Goal: Transaction & Acquisition: Purchase product/service

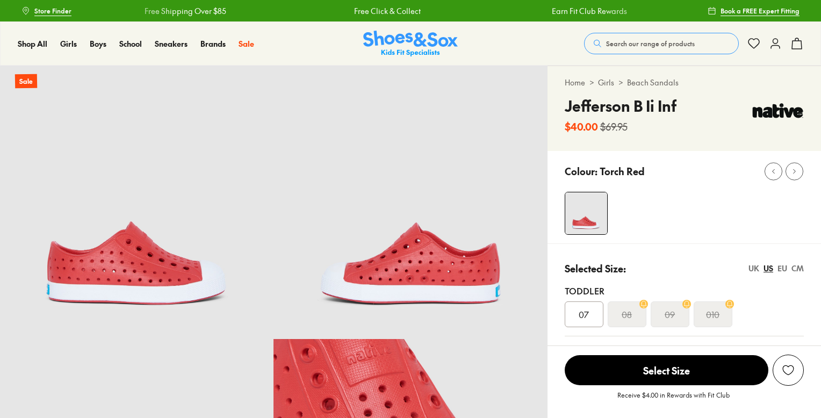
select select "*"
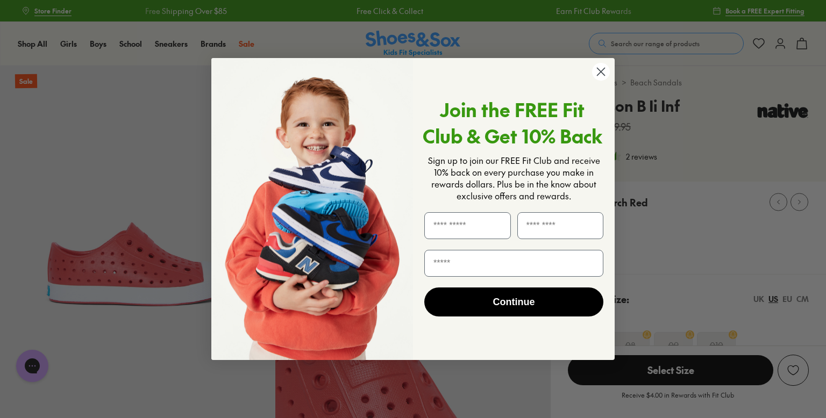
click at [600, 68] on circle "Close dialog" at bounding box center [601, 72] width 18 height 18
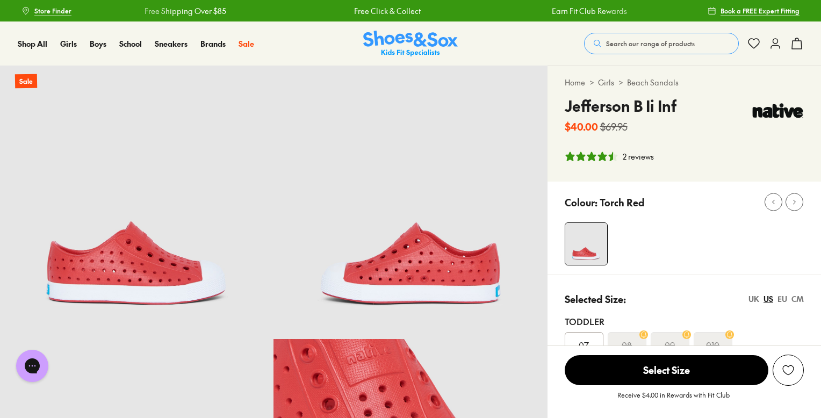
click at [653, 34] on button "Search our range of products" at bounding box center [661, 43] width 155 height 21
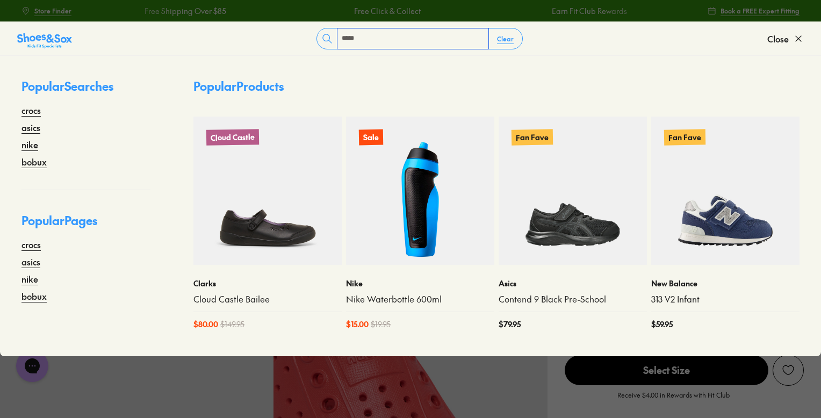
type input "******"
click at [571, 409] on div "Receive $4.00 in Rewards with Fit Club" at bounding box center [685, 398] width 274 height 24
click at [784, 41] on span "Close" at bounding box center [777, 38] width 21 height 13
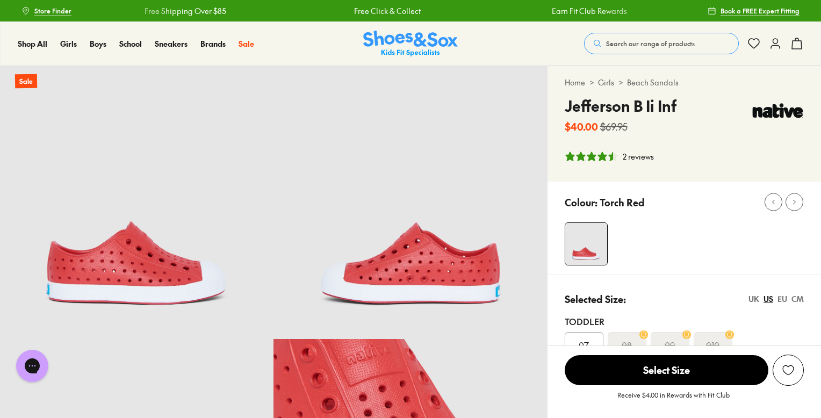
click at [658, 83] on link "Beach Sandals" at bounding box center [653, 82] width 52 height 11
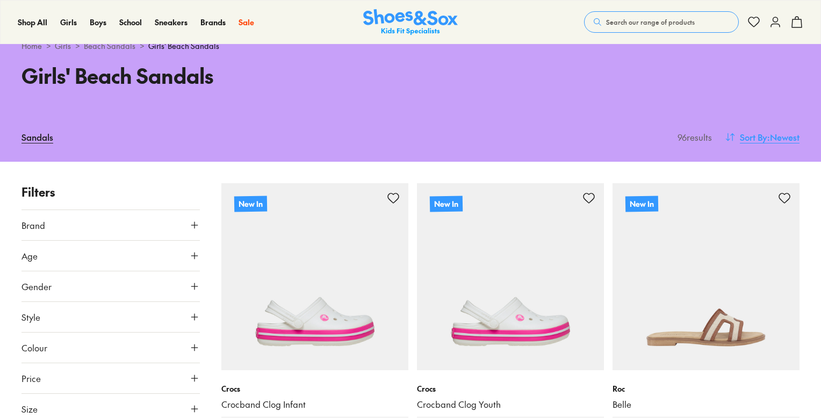
click at [767, 136] on span ": Newest" at bounding box center [783, 137] width 32 height 13
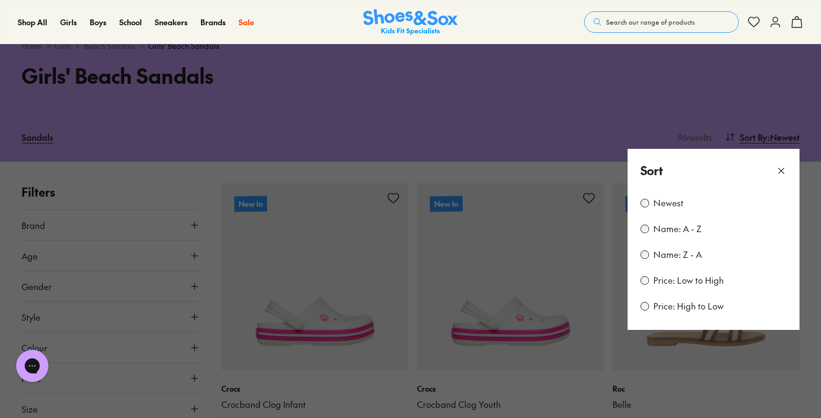
click at [672, 280] on label "Price: Low to High" at bounding box center [689, 281] width 70 height 12
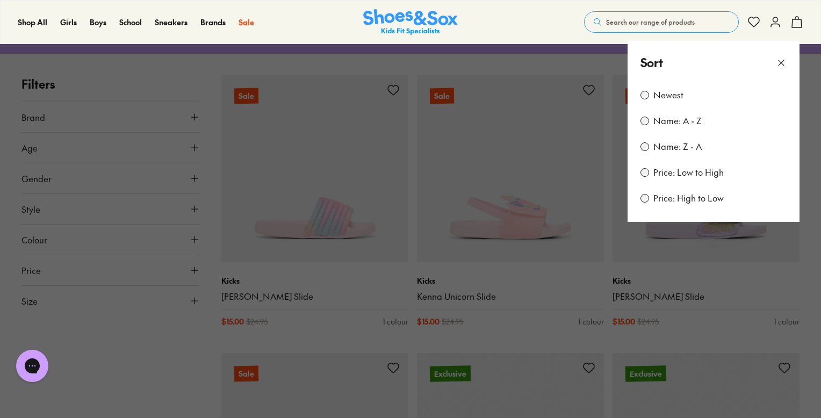
click at [565, 335] on button at bounding box center [410, 209] width 821 height 418
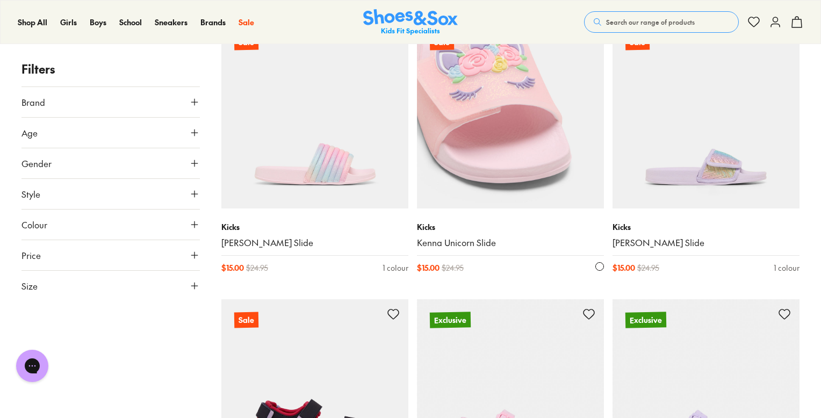
scroll to position [197, 0]
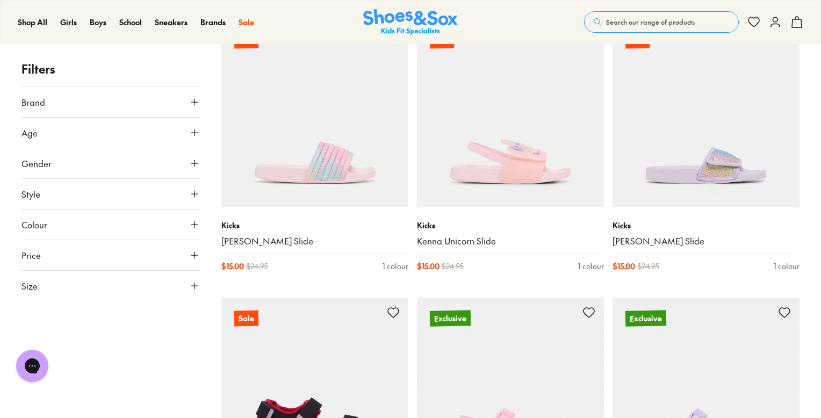
click at [191, 288] on icon at bounding box center [194, 286] width 11 height 11
click at [158, 316] on button "US" at bounding box center [169, 317] width 58 height 20
click at [83, 331] on button "012" at bounding box center [77, 327] width 34 height 26
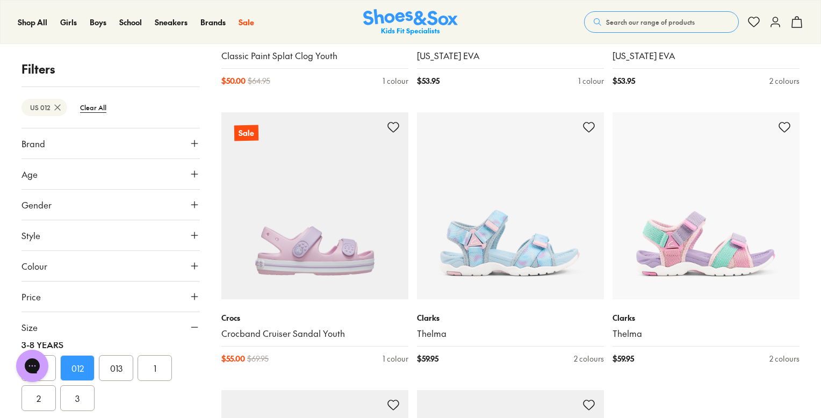
scroll to position [2606, 0]
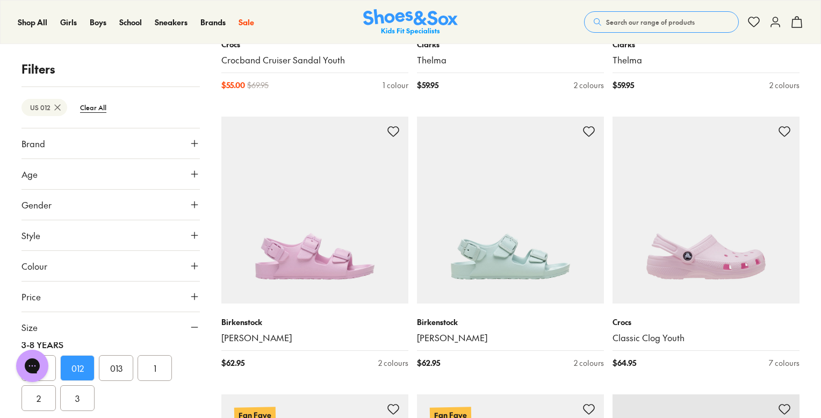
scroll to position [2876, 0]
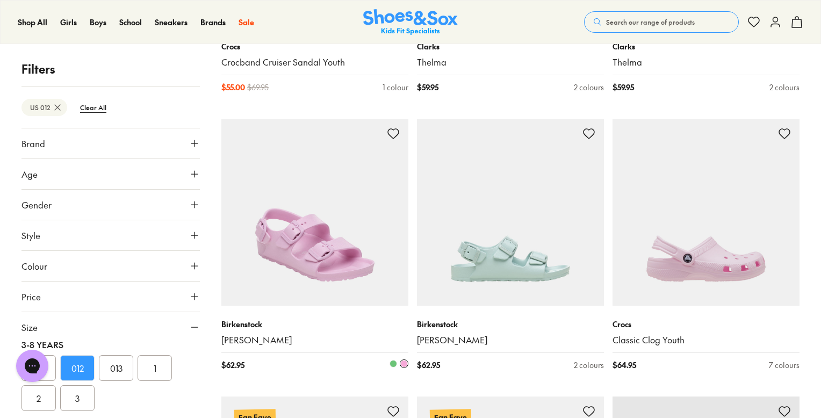
click at [340, 236] on img at bounding box center [314, 212] width 187 height 187
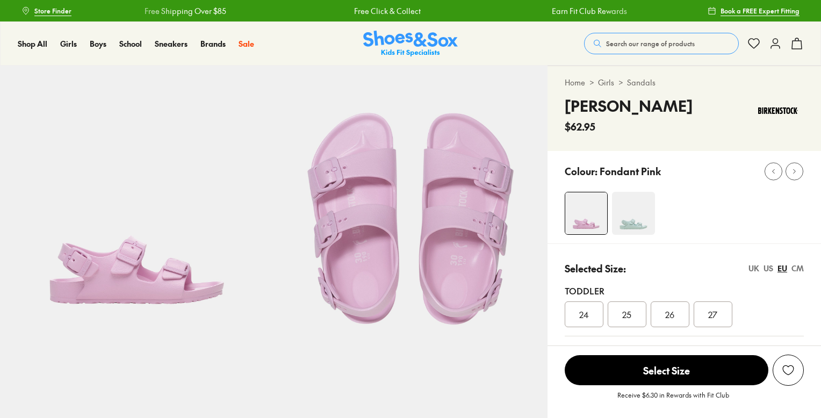
select select "*"
click at [768, 271] on div "US" at bounding box center [769, 268] width 10 height 11
